Goal: Navigation & Orientation: Find specific page/section

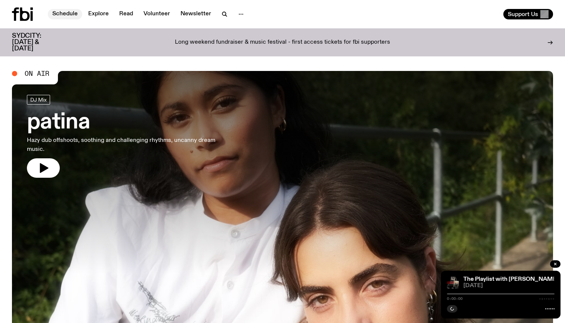
click at [60, 16] on link "Schedule" at bounding box center [65, 14] width 34 height 10
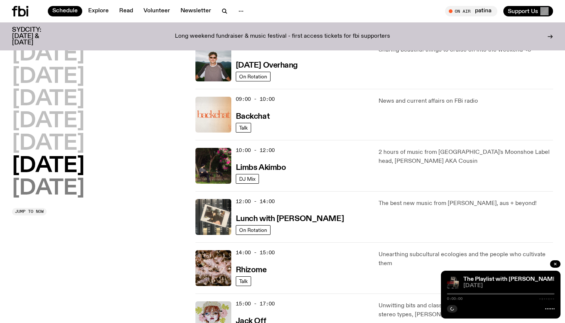
click at [75, 191] on h2 "[DATE]" at bounding box center [48, 188] width 72 height 21
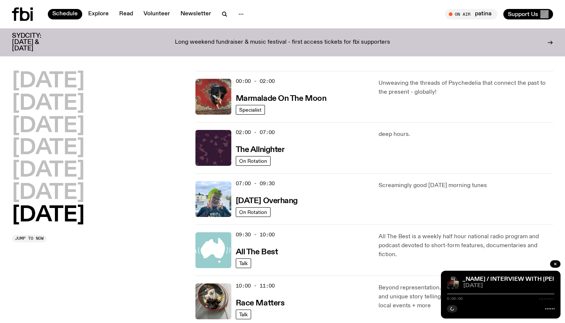
click at [19, 15] on icon at bounding box center [22, 13] width 21 height 13
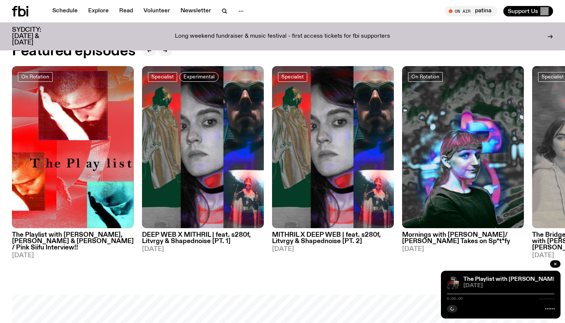
scroll to position [393, 0]
